Goal: Task Accomplishment & Management: Use online tool/utility

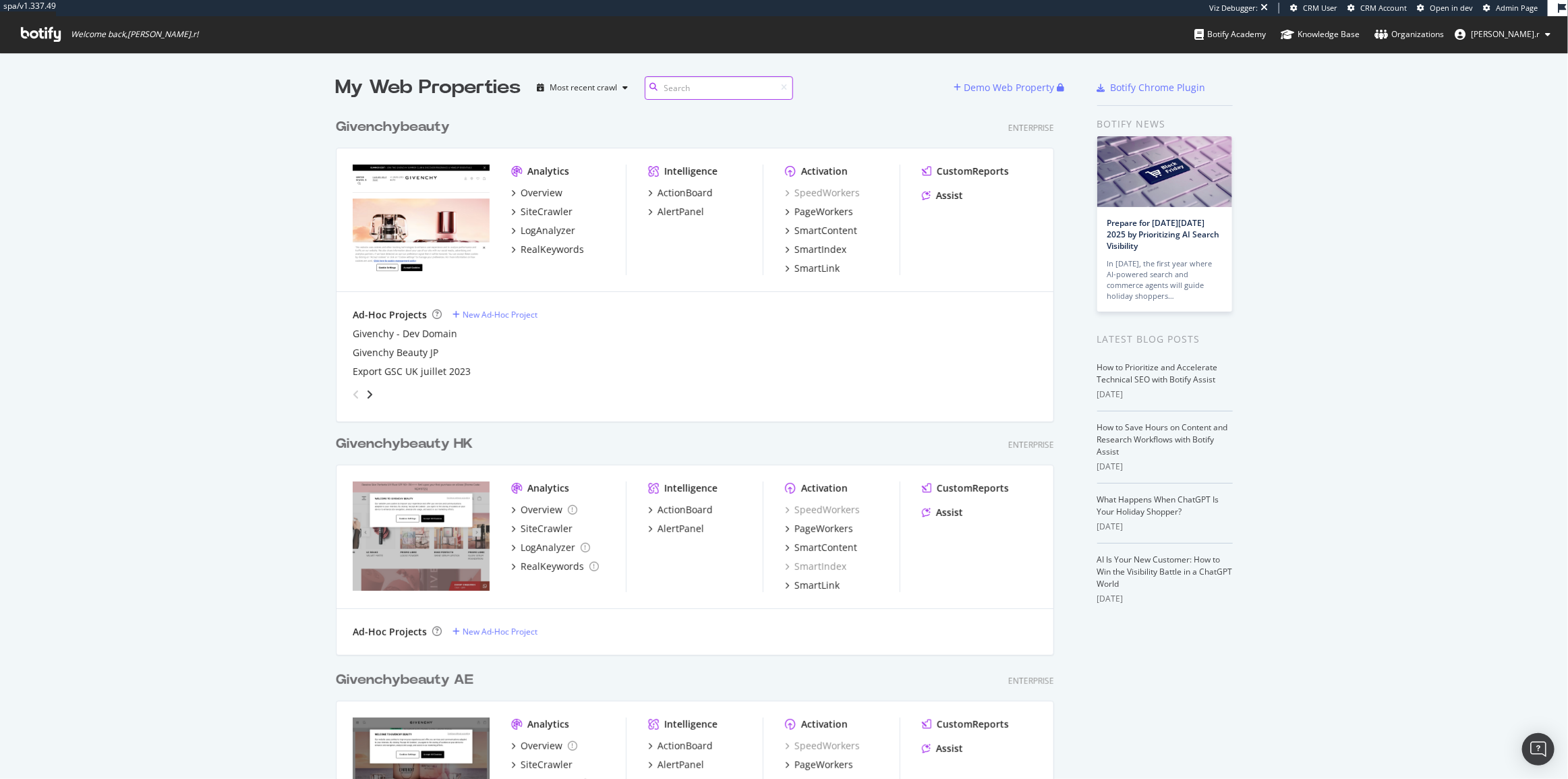
scroll to position [11085, 720]
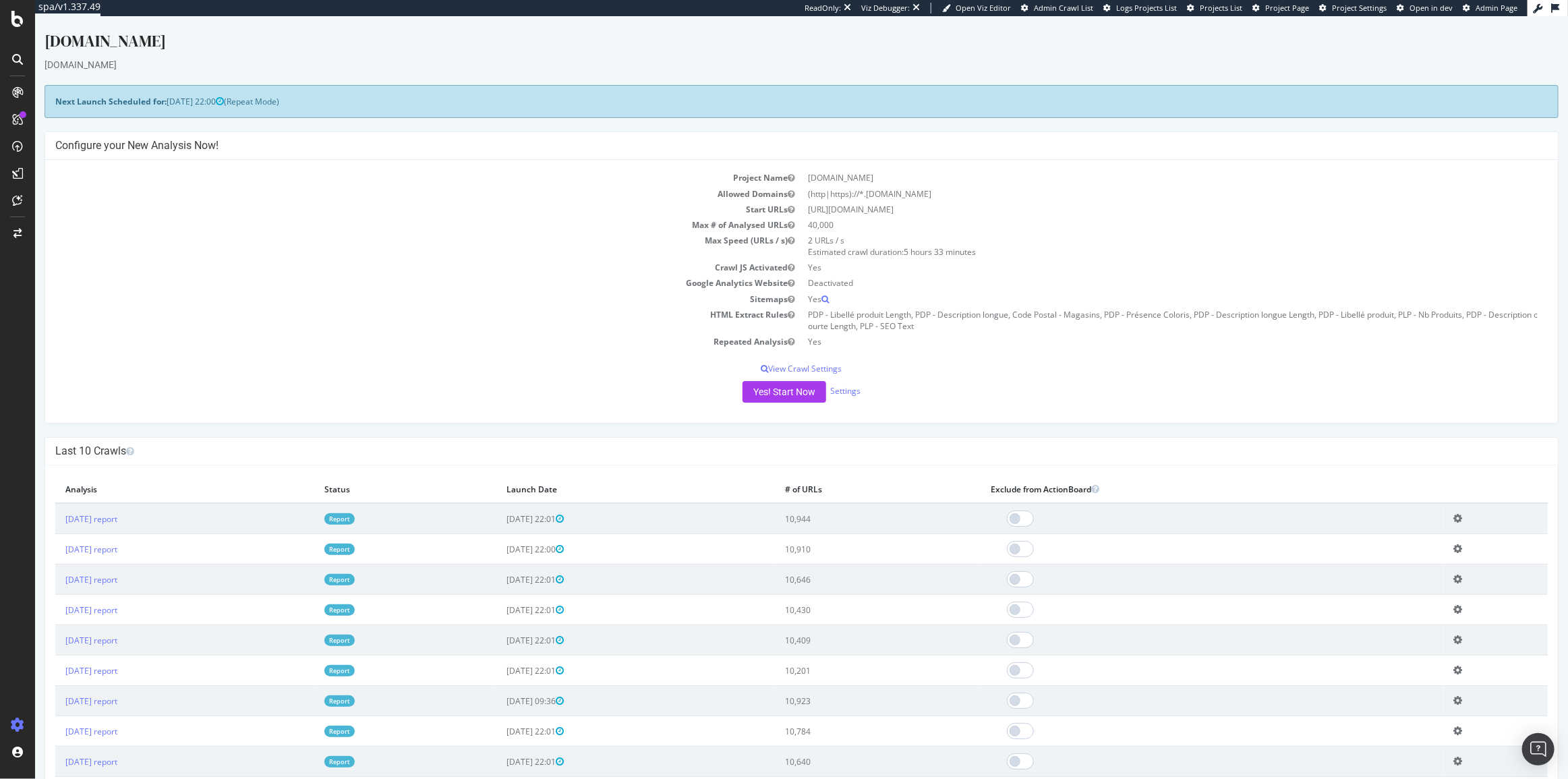
drag, startPoint x: 61, startPoint y: 168, endPoint x: 275, endPoint y: 226, distance: 221.7
click at [432, 260] on td "Crawl JS Activated" at bounding box center [428, 268] width 747 height 16
click at [67, 246] on div "PageWorkers" at bounding box center [77, 251] width 56 height 13
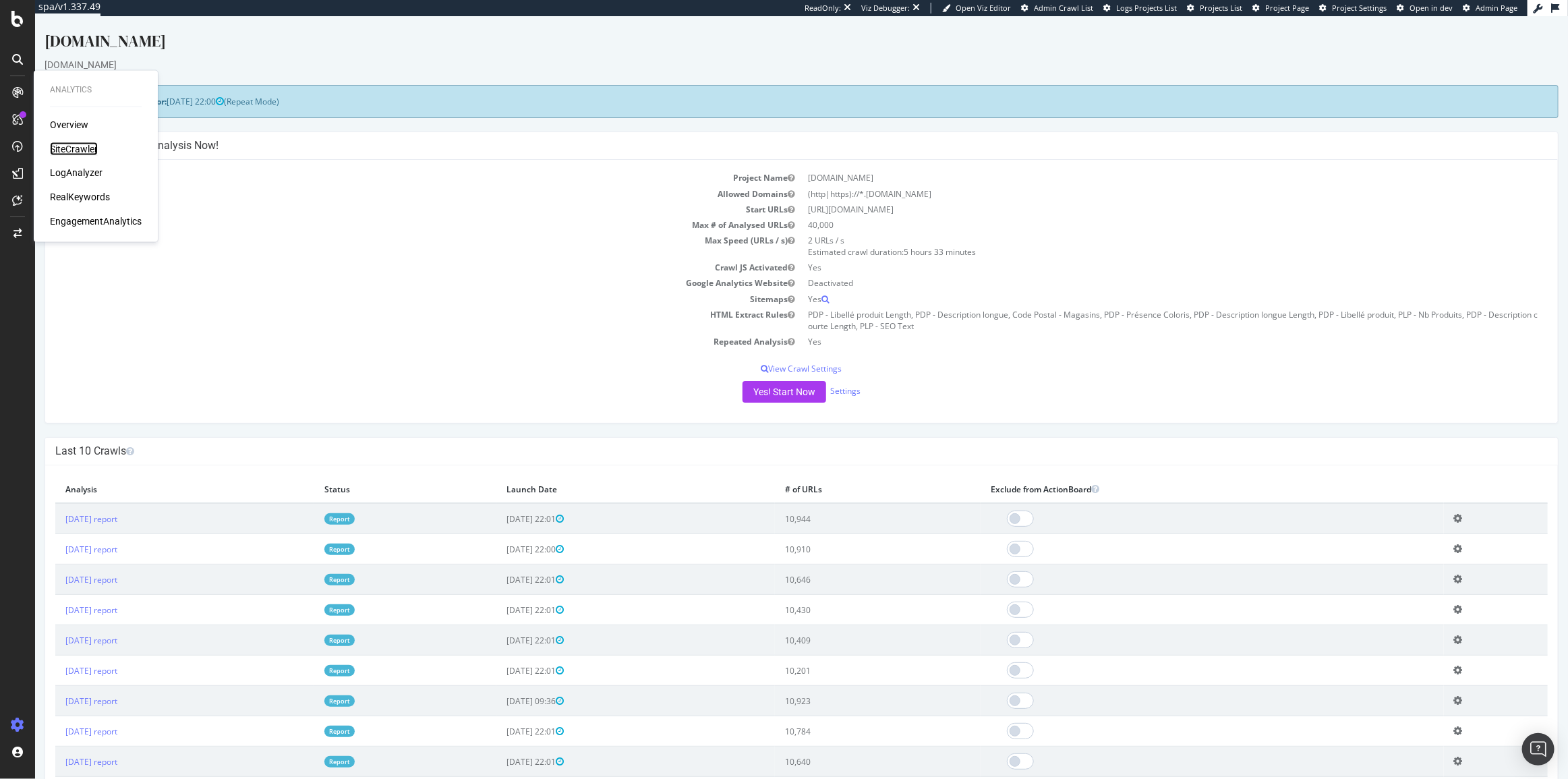
click at [86, 148] on div "SiteCrawler" at bounding box center [73, 148] width 48 height 13
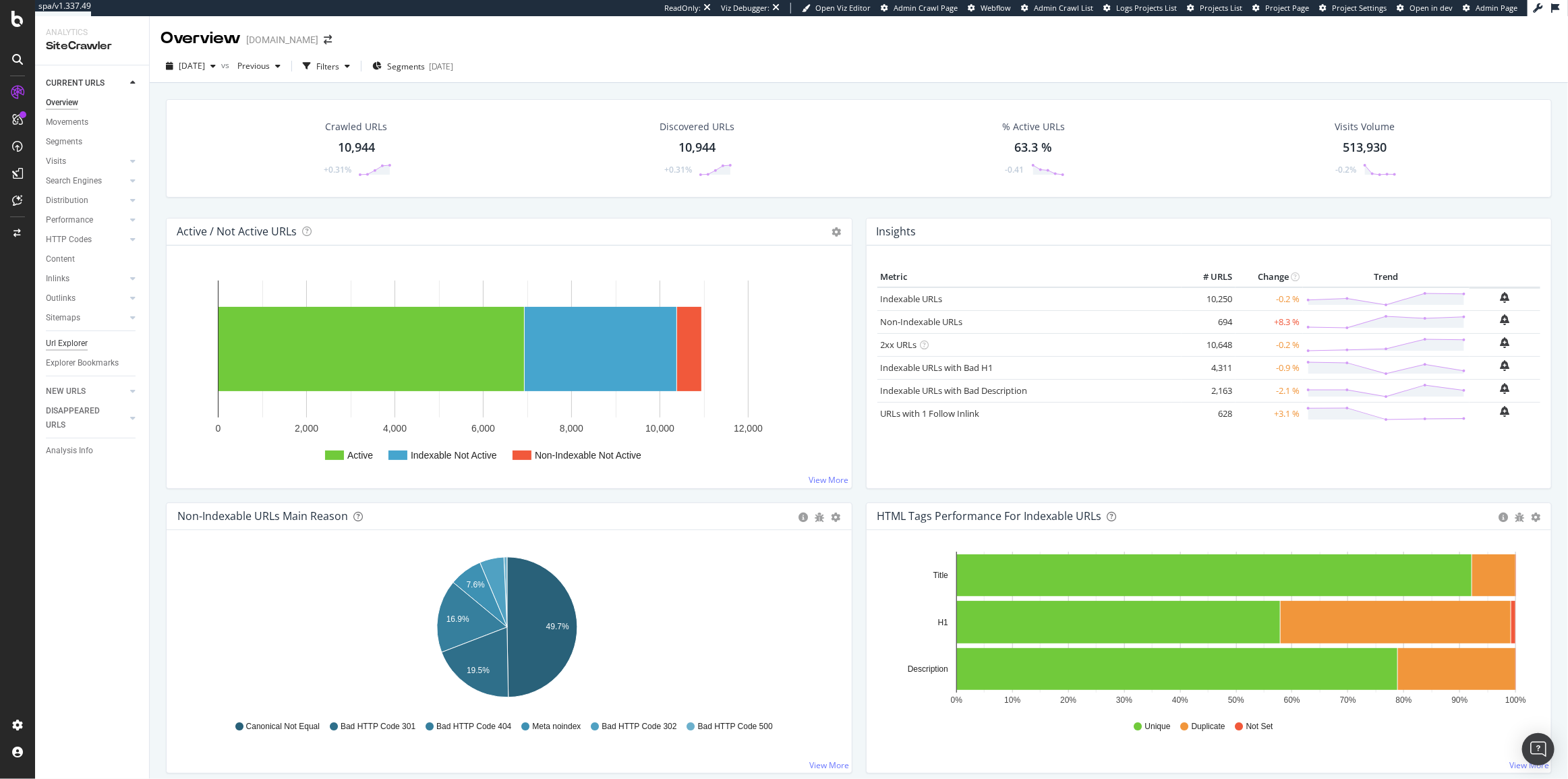
click at [81, 342] on div "Url Explorer" at bounding box center [66, 343] width 42 height 14
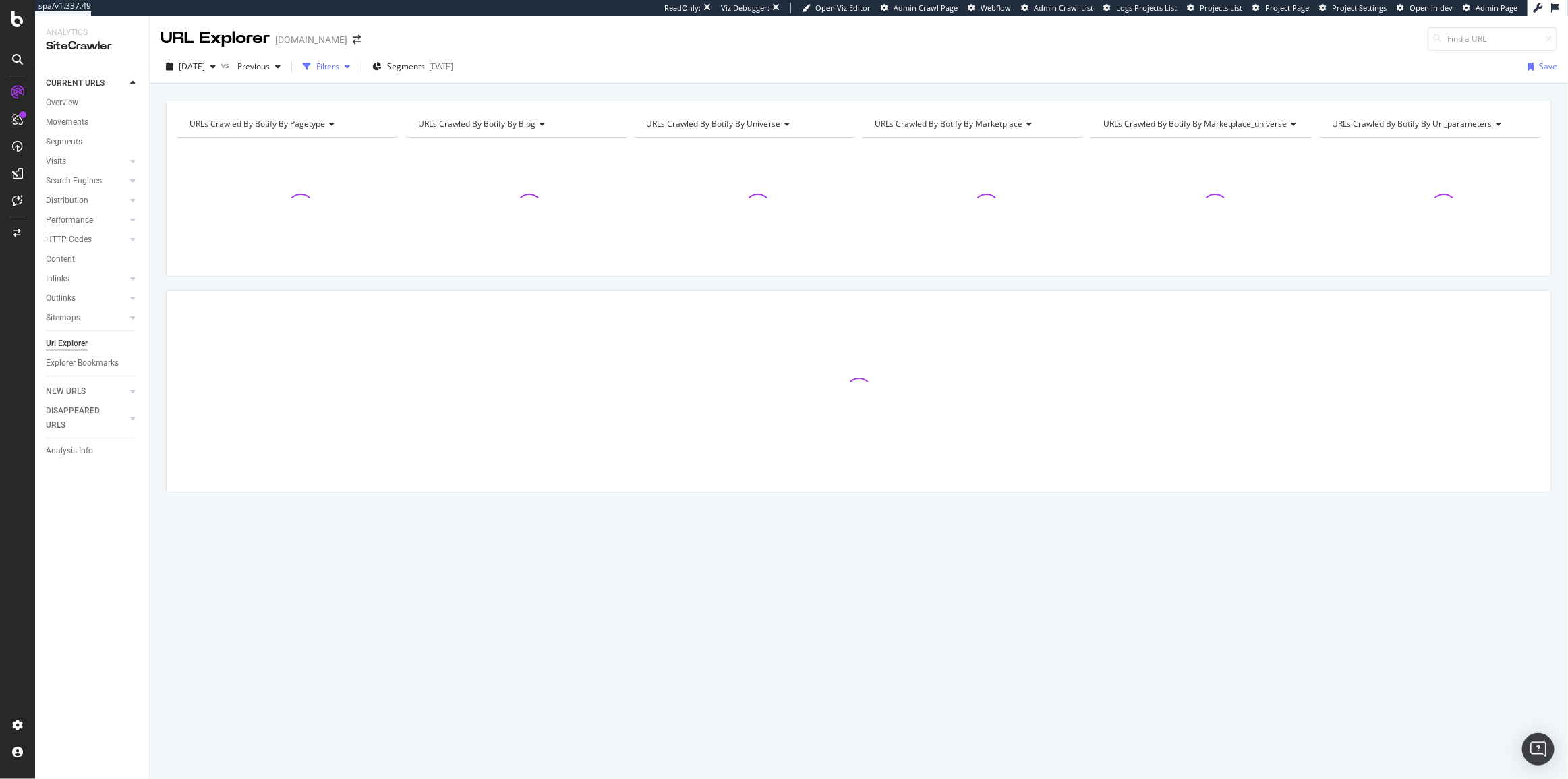
click at [339, 70] on div "Filters" at bounding box center [327, 66] width 23 height 12
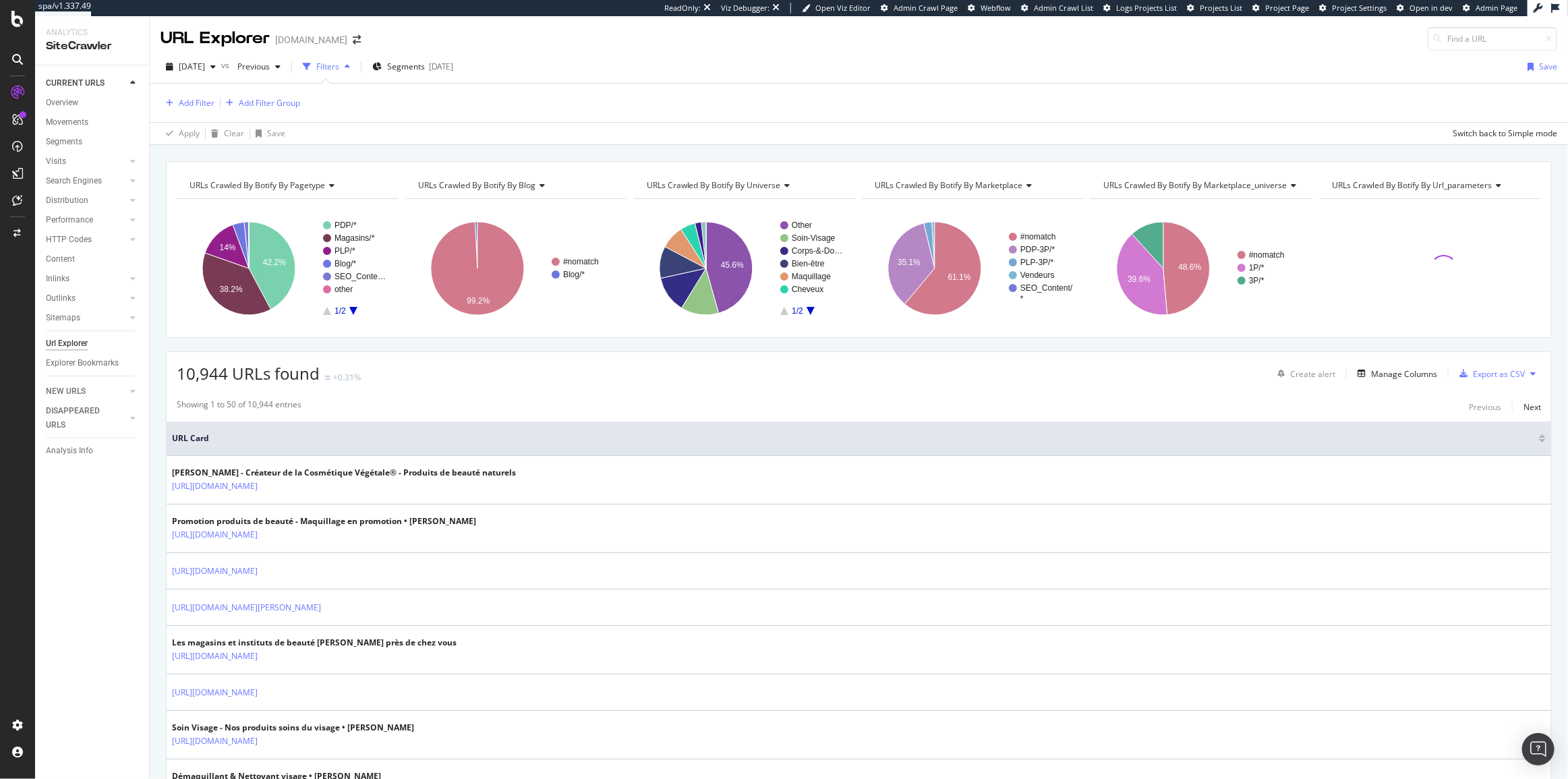
click at [183, 110] on div "Add Filter Add Filter Group" at bounding box center [230, 103] width 140 height 17
click at [183, 106] on div "Add Filter" at bounding box center [196, 103] width 36 height 12
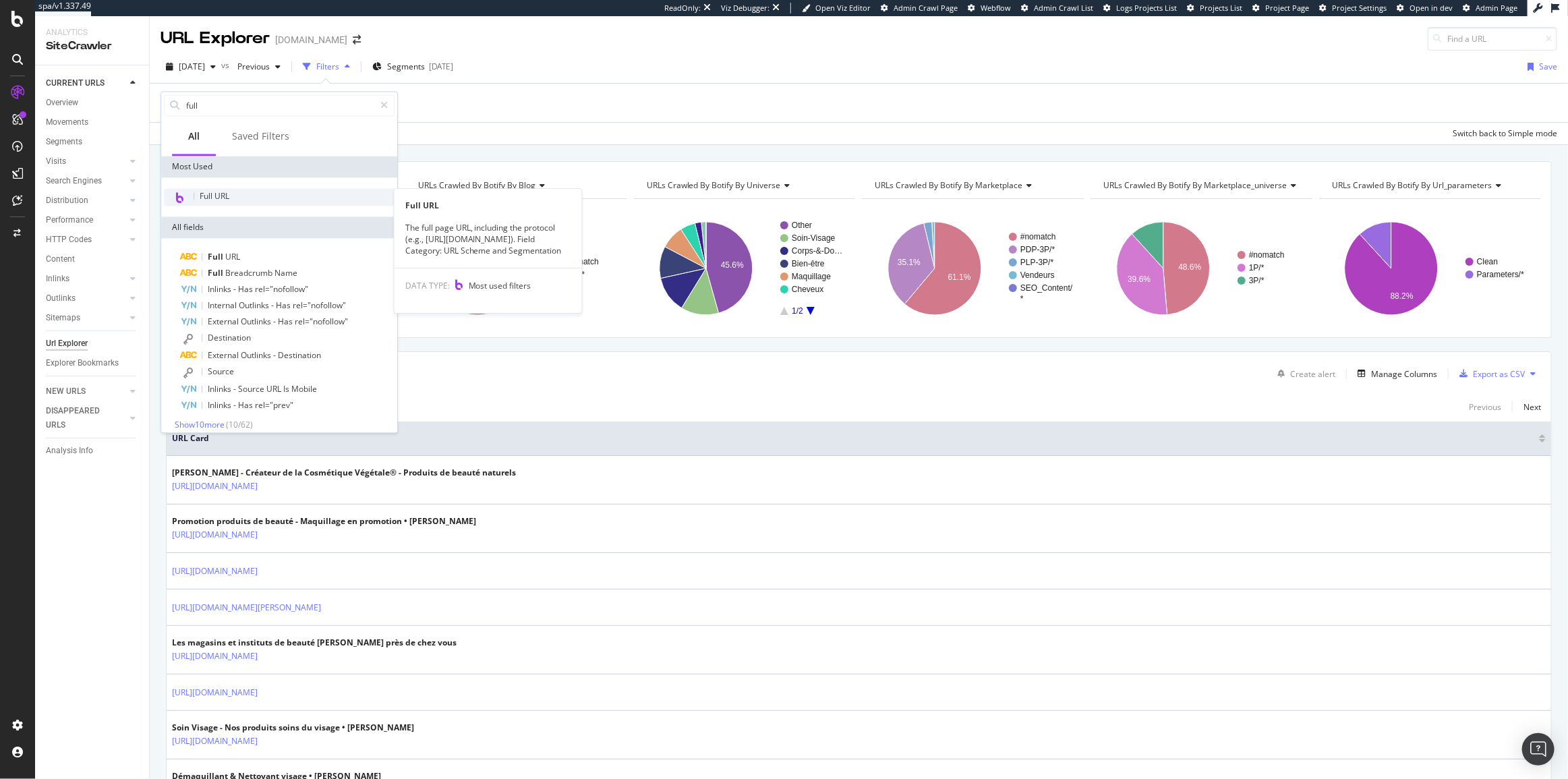
type input "full"
click at [283, 190] on div "Full URL" at bounding box center [279, 197] width 230 height 17
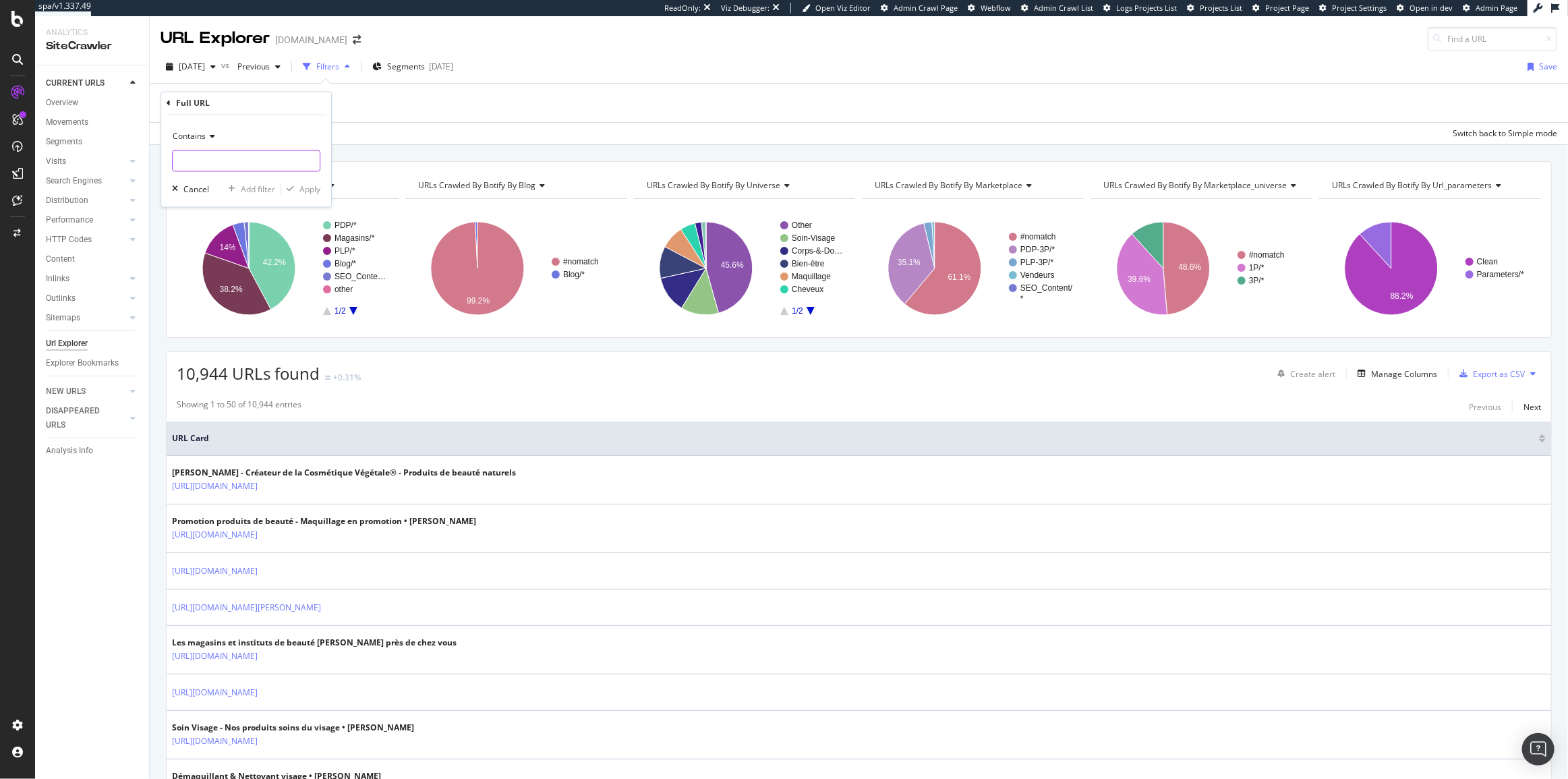
click at [267, 163] on input "text" at bounding box center [246, 161] width 147 height 21
type input "?null"
click at [309, 186] on div "Apply" at bounding box center [309, 189] width 21 height 12
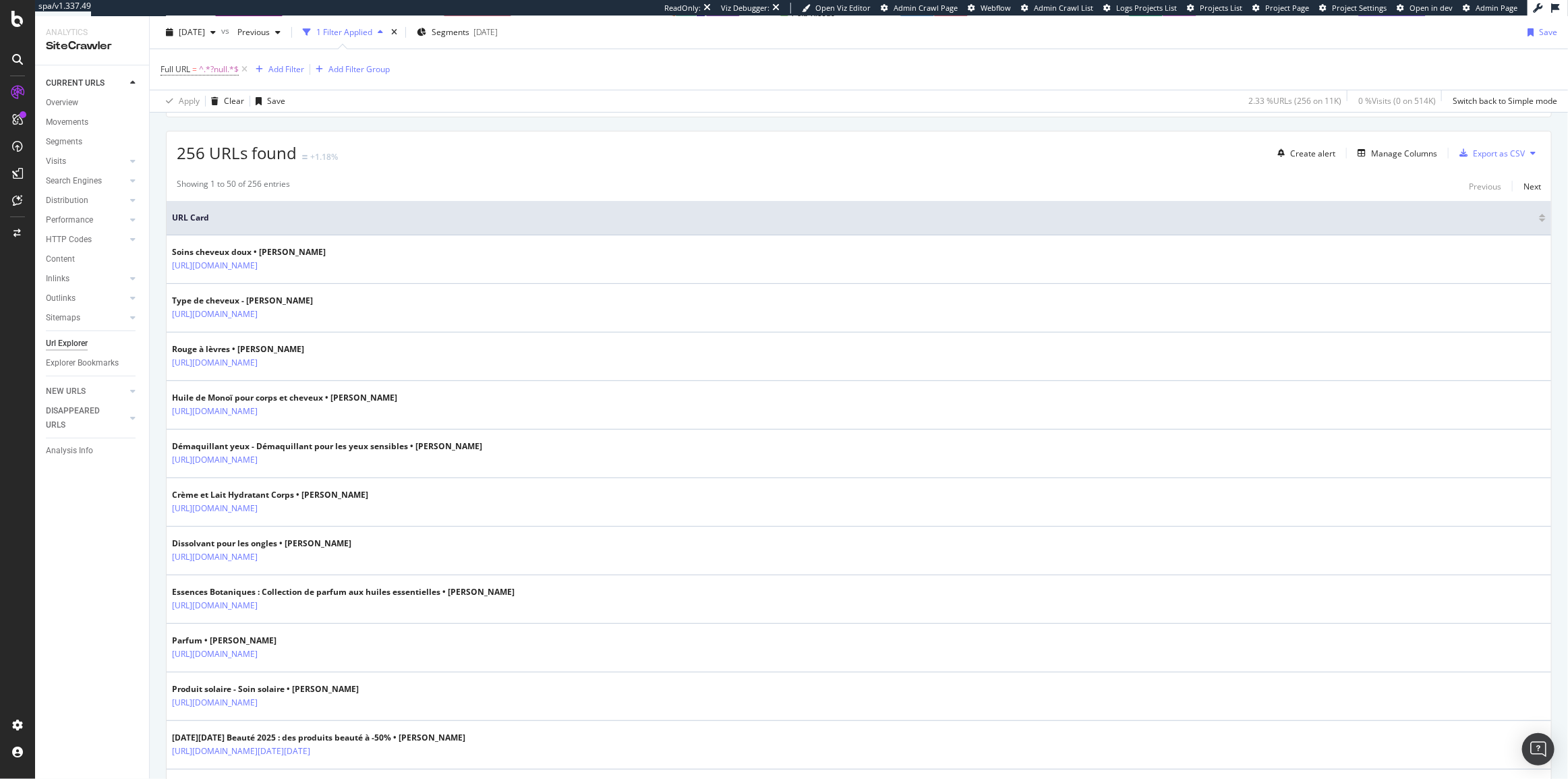
scroll to position [35, 0]
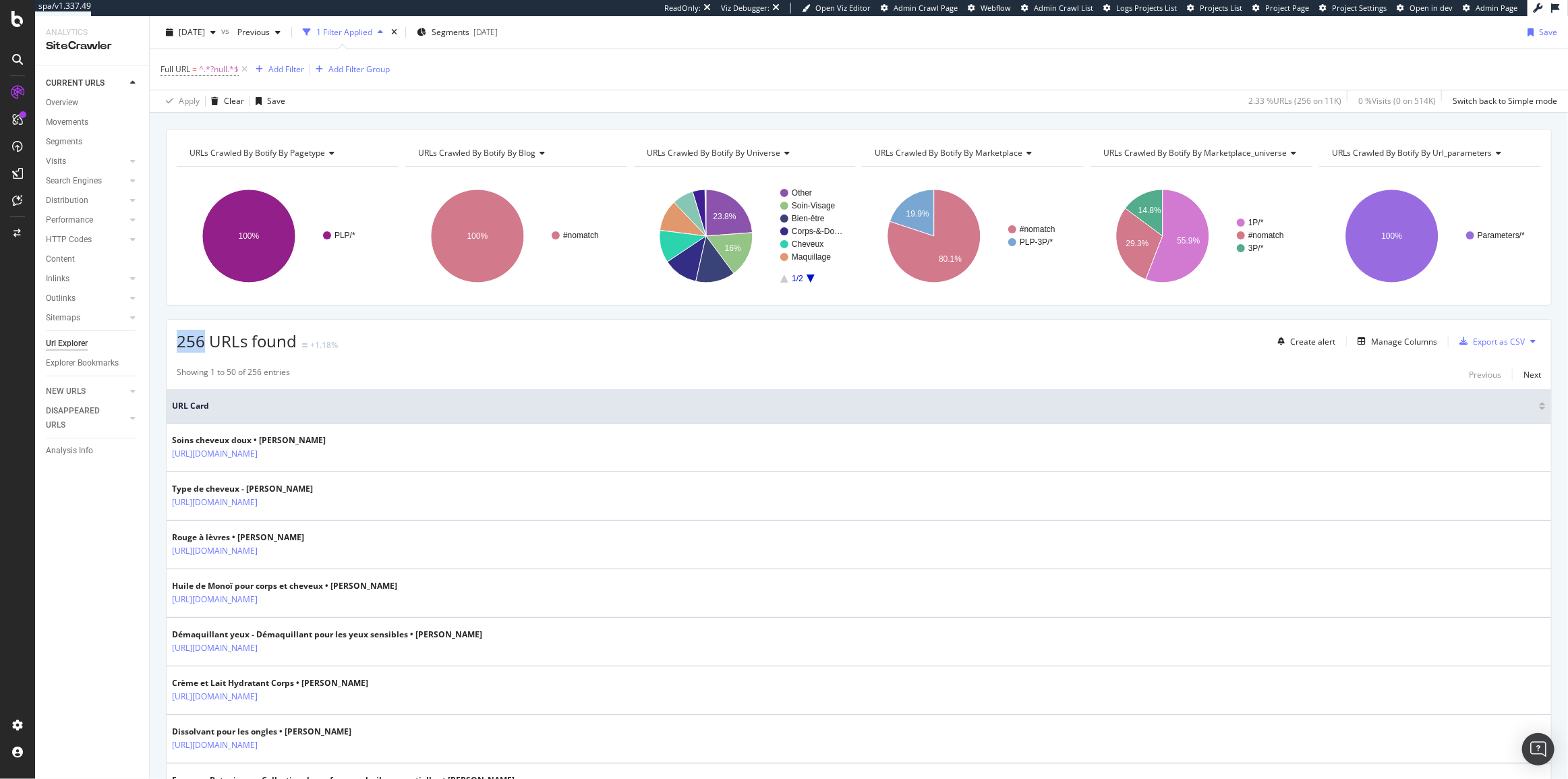
drag, startPoint x: 201, startPoint y: 343, endPoint x: 178, endPoint y: 343, distance: 23.0
click at [178, 343] on span "256 URLs found" at bounding box center [237, 341] width 120 height 22
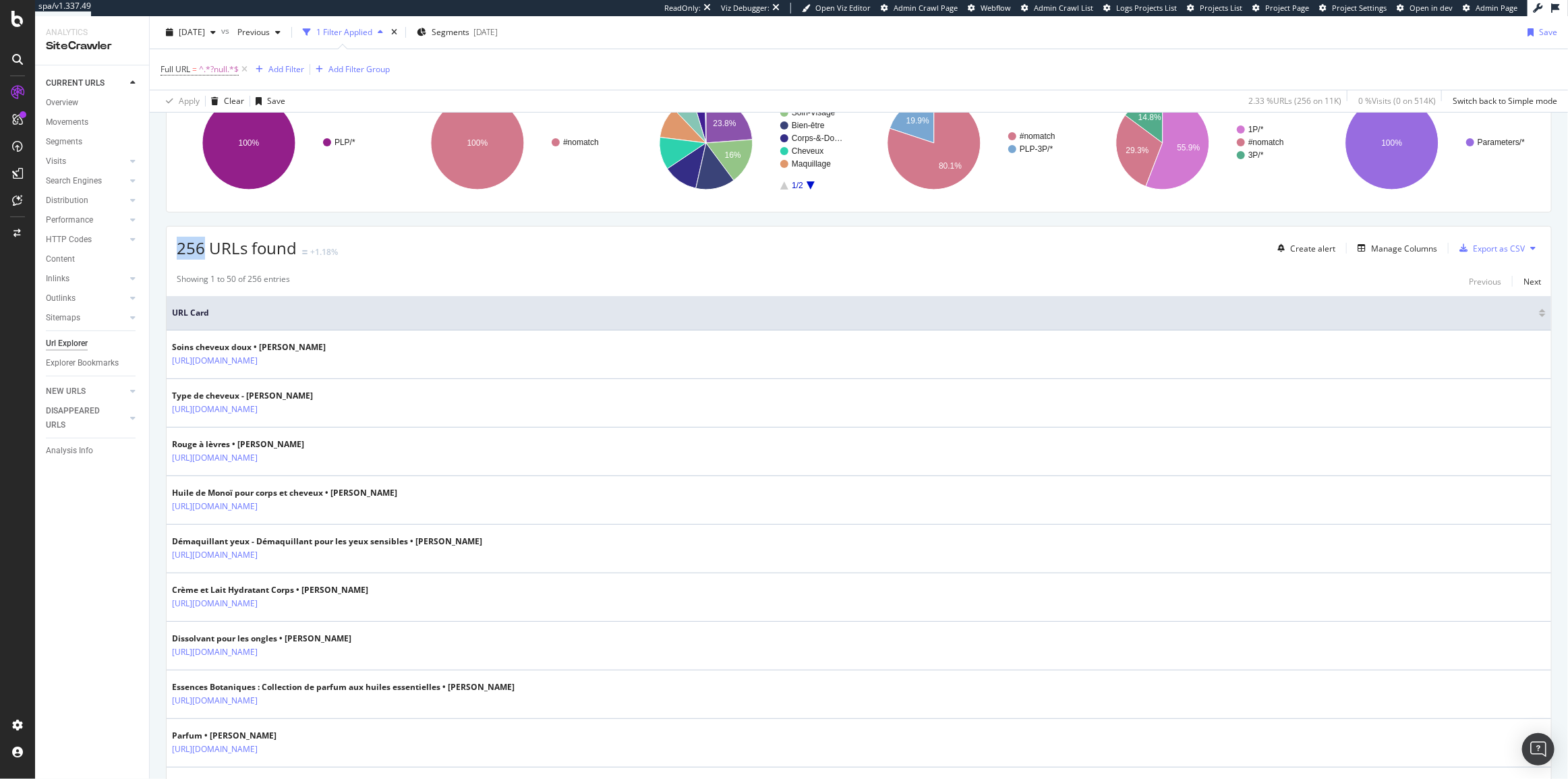
scroll to position [0, 0]
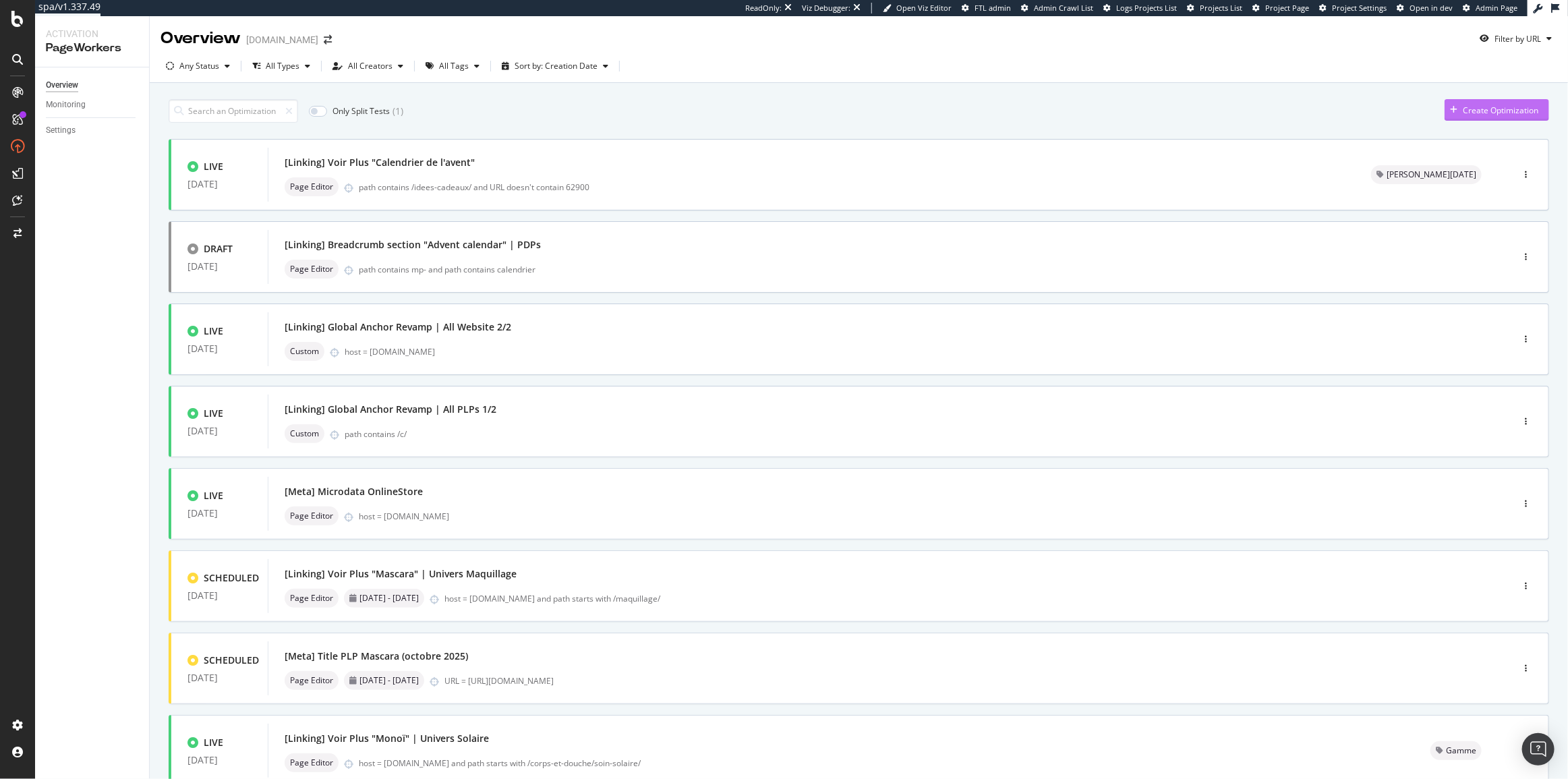
click at [1462, 104] on div "Create Optimization" at bounding box center [1500, 110] width 76 height 12
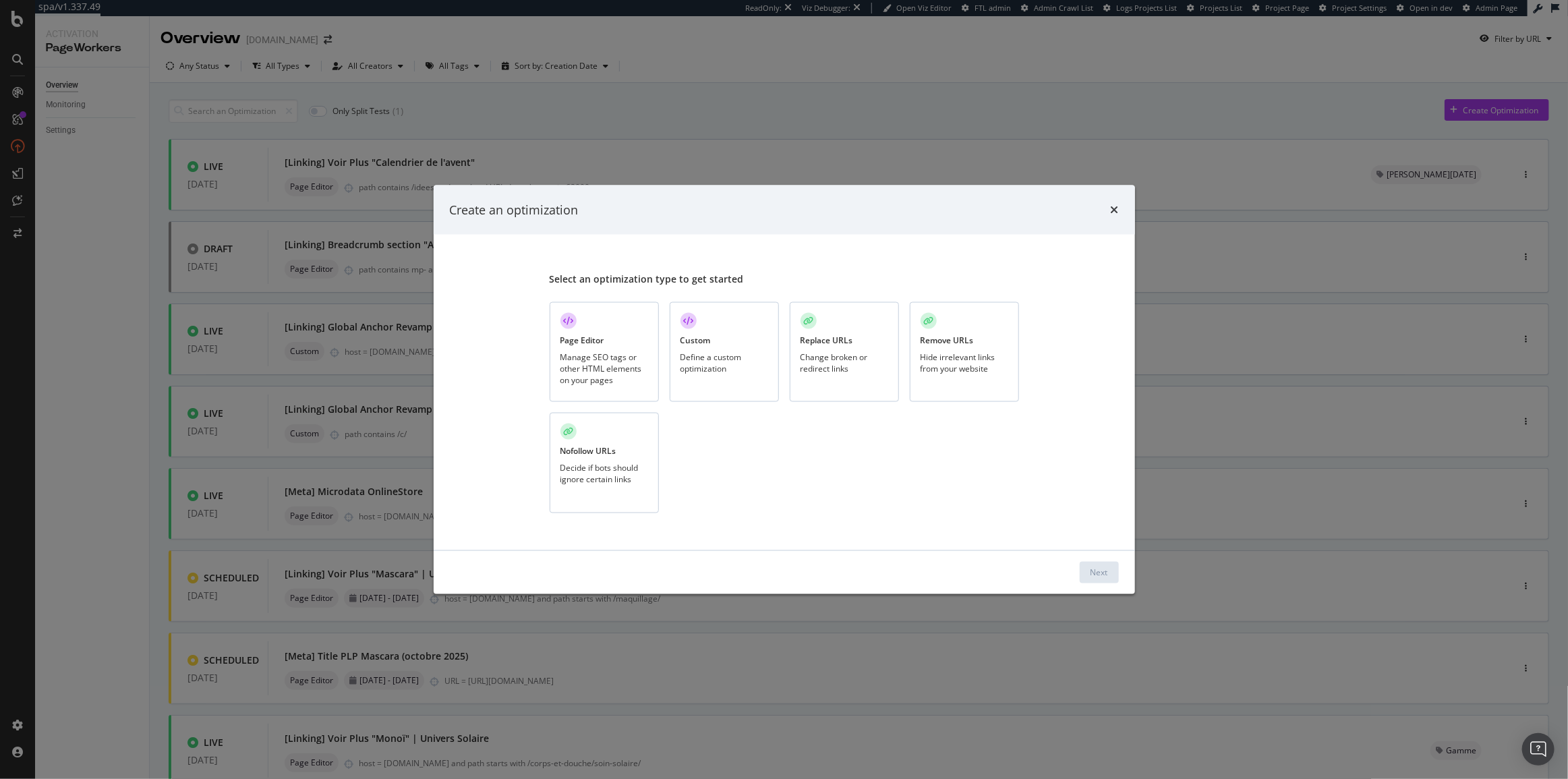
click at [949, 362] on div "Hide irrelevant links from your website" at bounding box center [964, 361] width 88 height 23
click at [1098, 567] on div "Next" at bounding box center [1099, 572] width 17 height 12
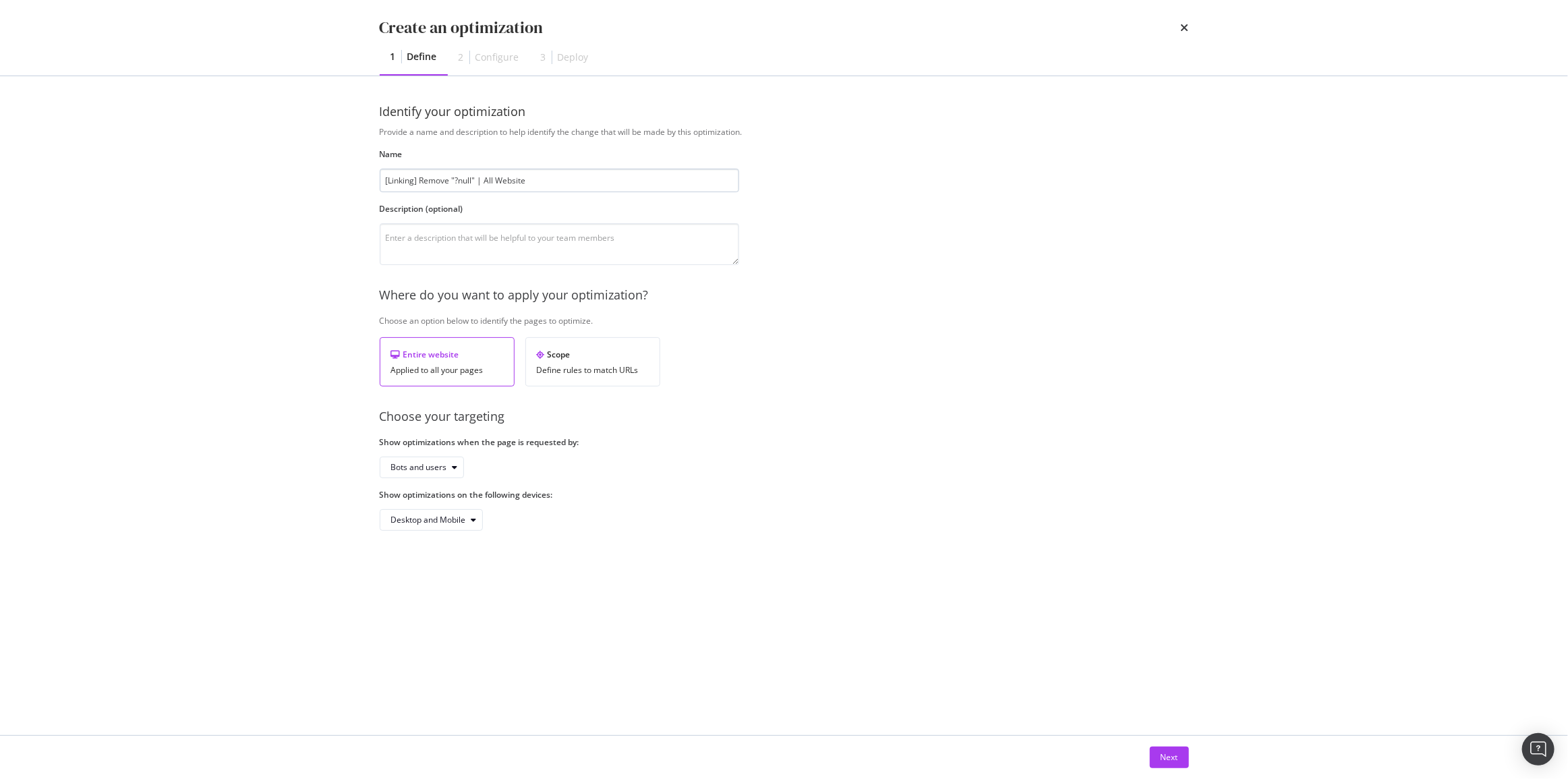
click at [477, 182] on input "[Linking] Remove "?null" | All Website" at bounding box center [559, 181] width 359 height 24
type input "[Linking] Remove "?null" for filters | All Website"
click at [438, 467] on div "Bots and users" at bounding box center [419, 467] width 56 height 8
click at [439, 511] on div "Bots only" at bounding box center [426, 511] width 80 height 17
click at [1166, 749] on div "Next" at bounding box center [1169, 758] width 17 height 21
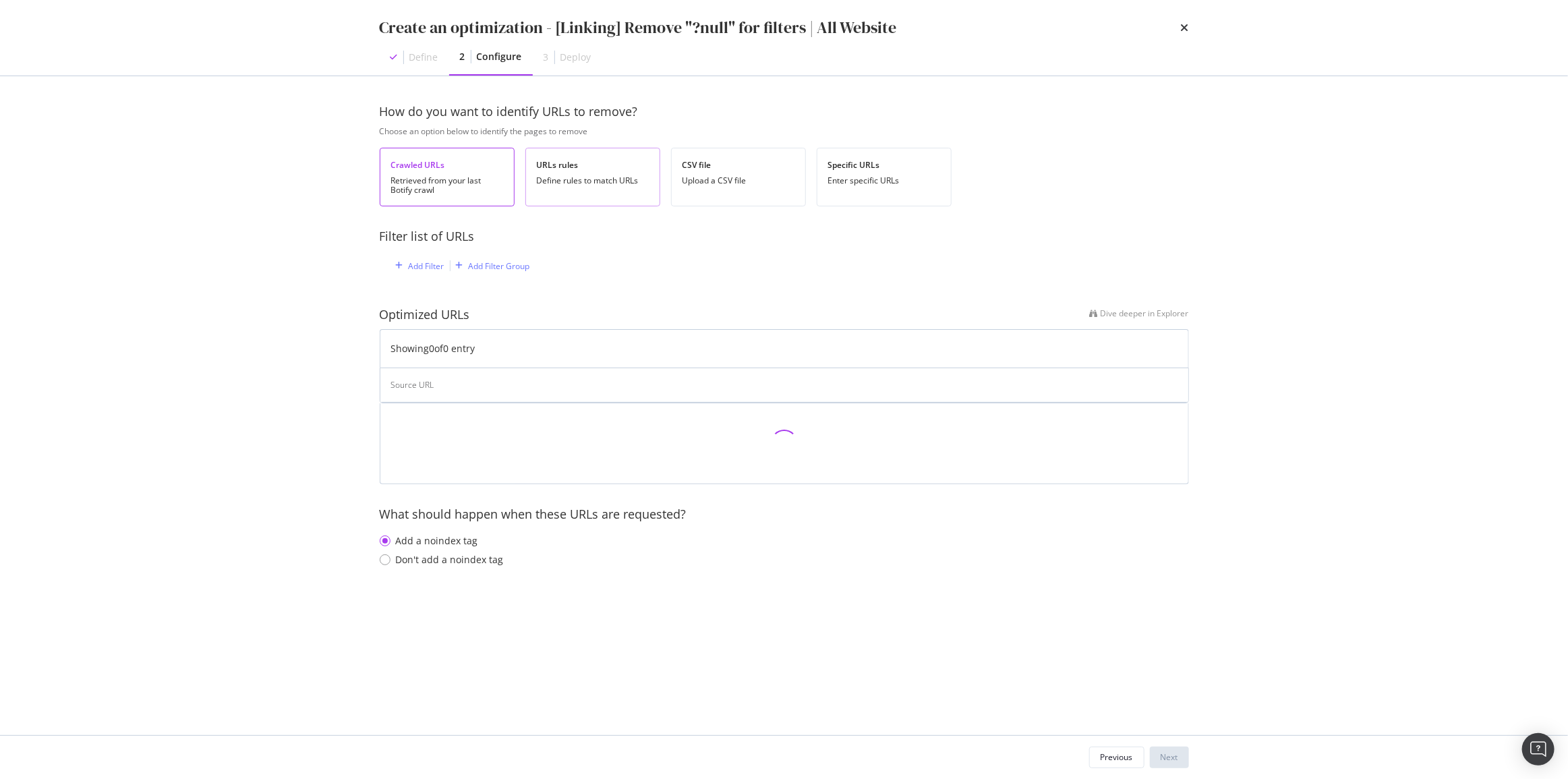
click at [612, 184] on div "Define rules to match URLs" at bounding box center [593, 181] width 112 height 9
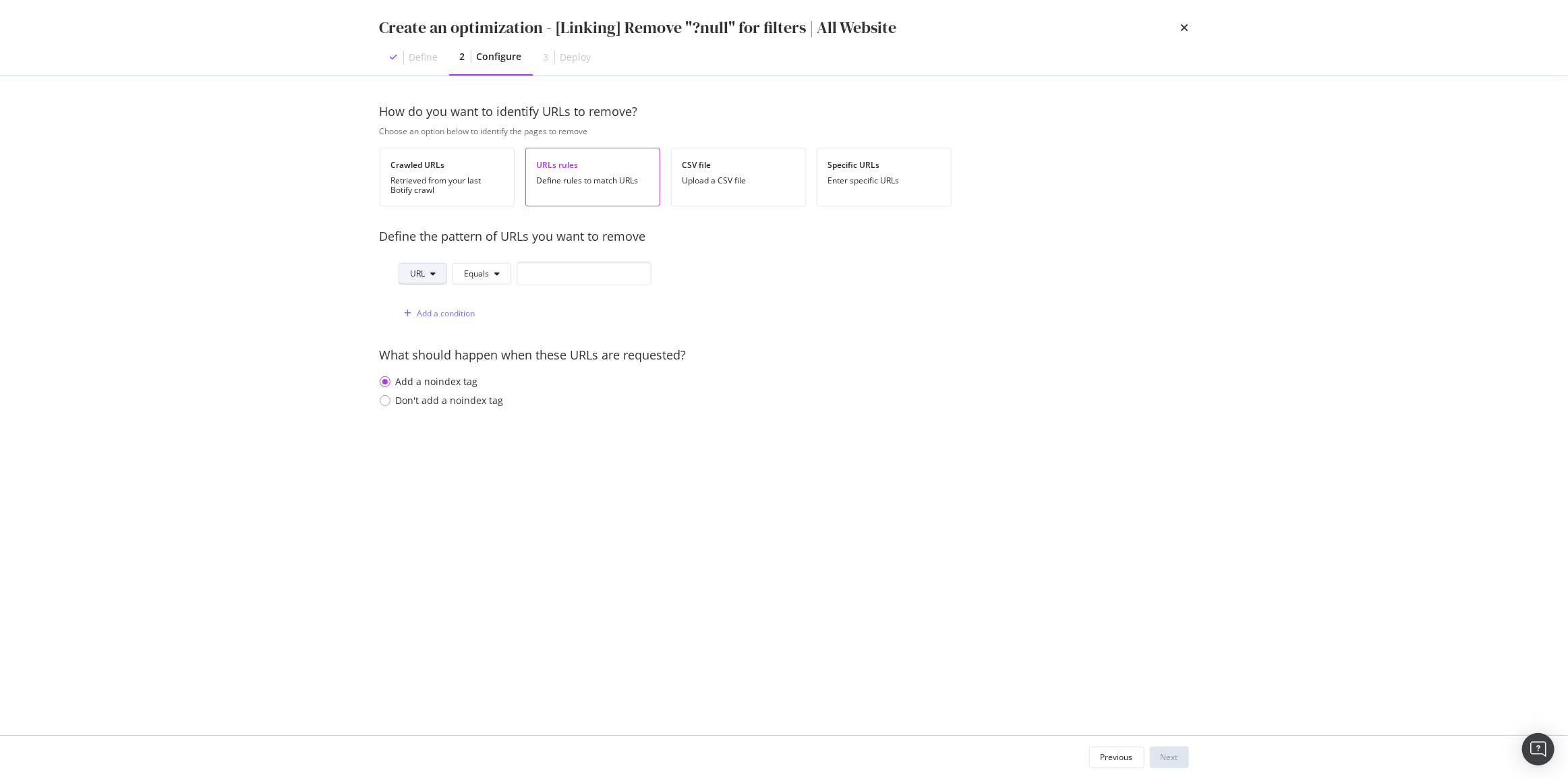
click at [430, 276] on button "URL" at bounding box center [423, 273] width 49 height 21
click at [428, 275] on button "URL" at bounding box center [423, 273] width 49 height 21
click at [460, 272] on button "Equals" at bounding box center [481, 273] width 58 height 21
click at [509, 344] on span "Ends With" at bounding box center [504, 349] width 80 height 12
click at [574, 270] on input "modal" at bounding box center [589, 274] width 135 height 24
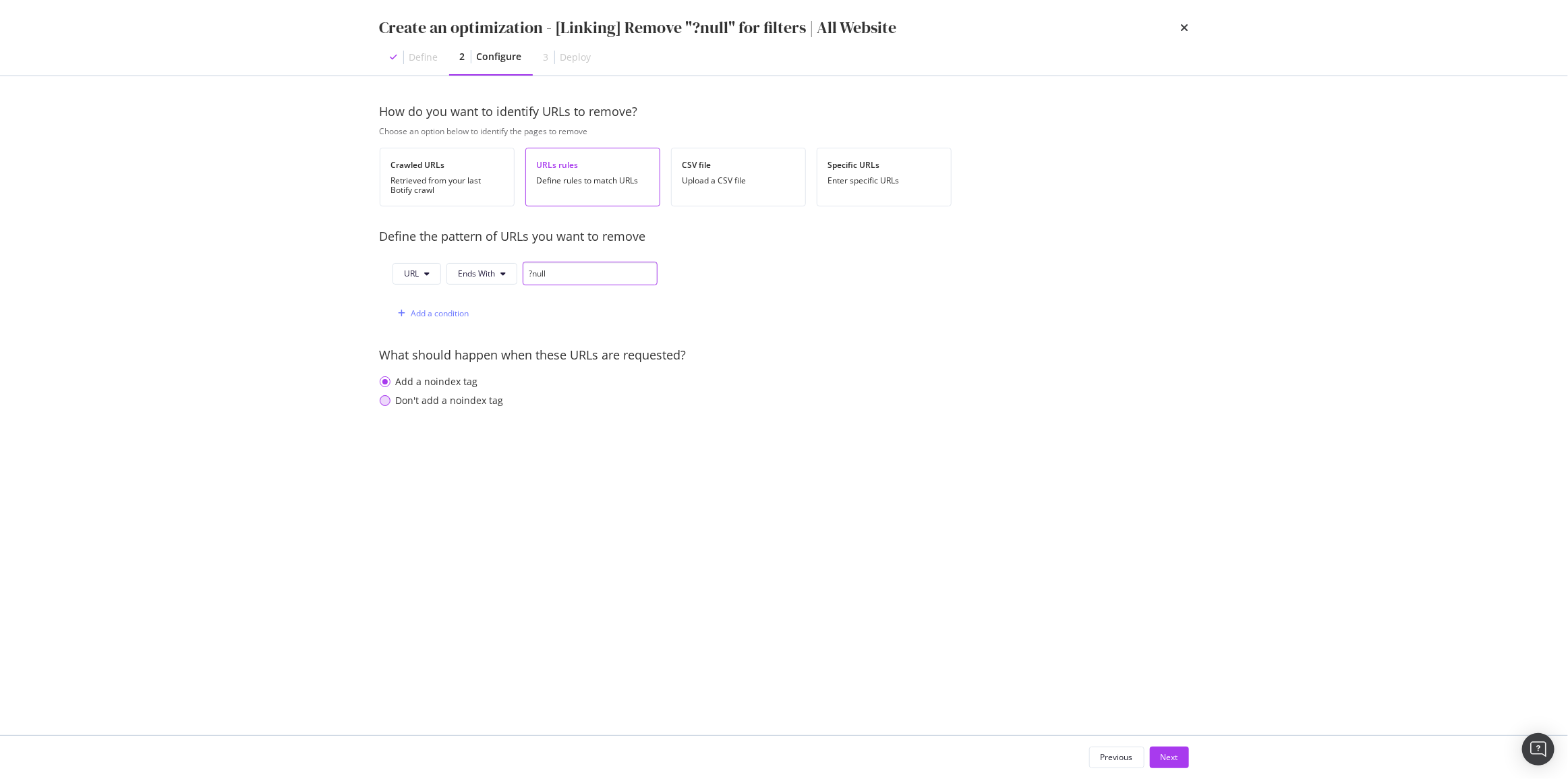
type input "?null"
click at [455, 405] on div "Don't add a noindex tag" at bounding box center [450, 400] width 108 height 13
click at [1174, 758] on div "Next" at bounding box center [1169, 757] width 17 height 12
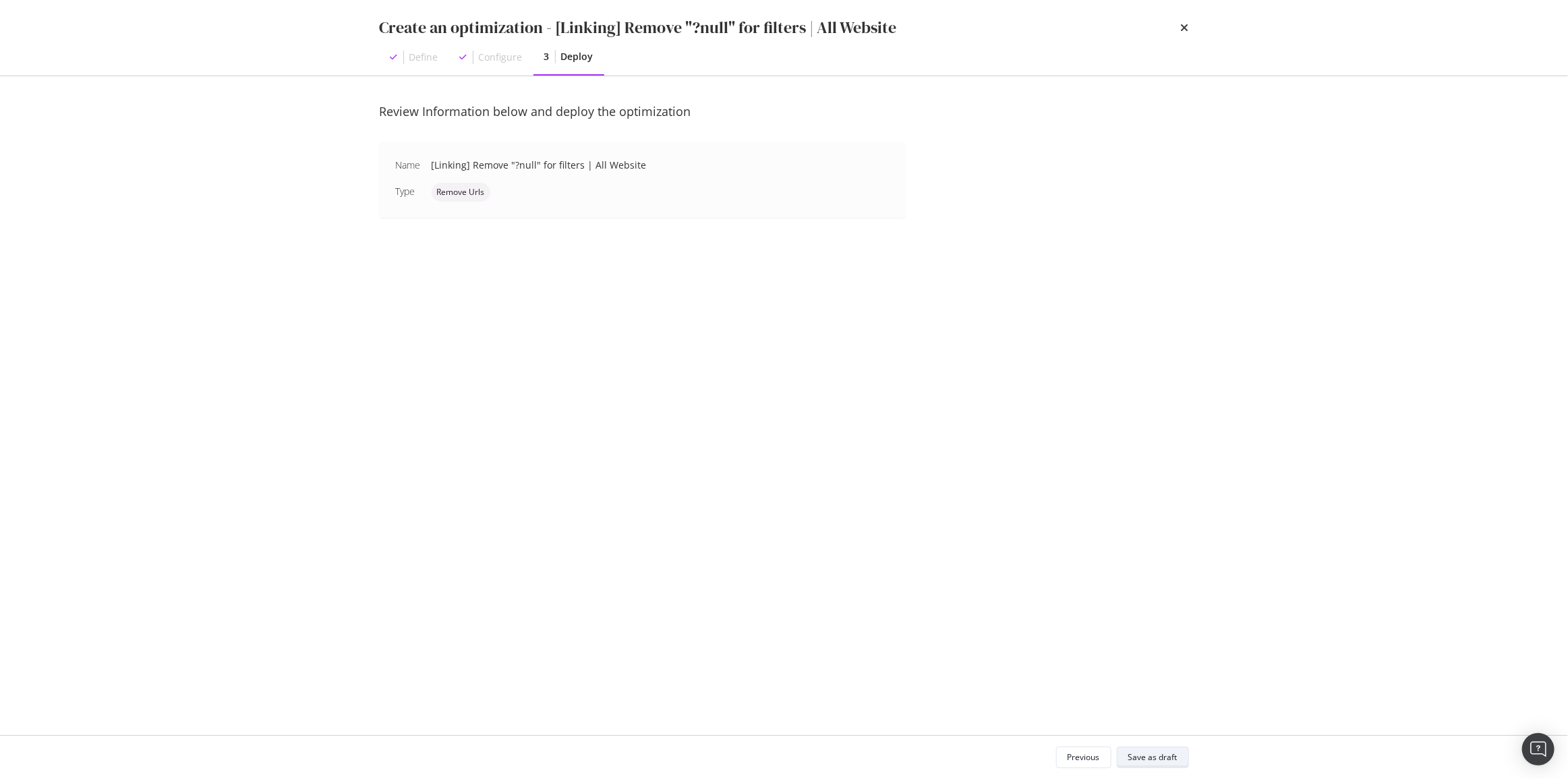
click at [1174, 758] on div "Save as draft" at bounding box center [1153, 757] width 49 height 12
